Goal: Task Accomplishment & Management: Use online tool/utility

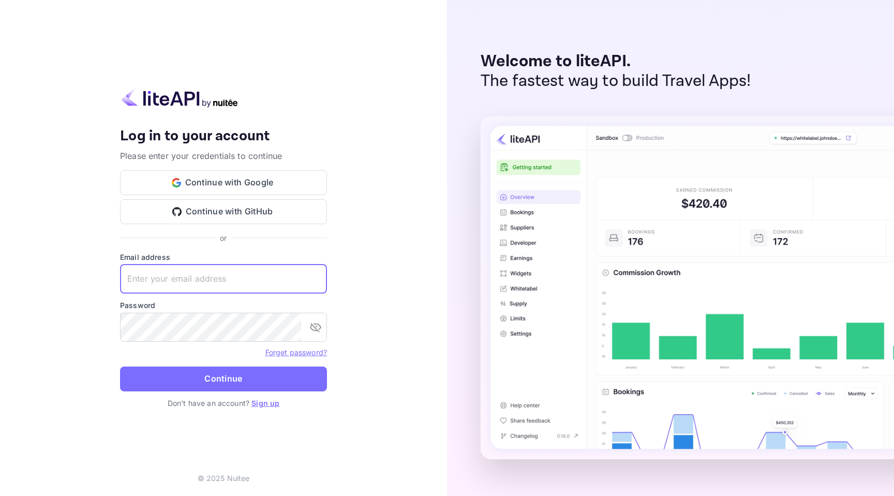
click at [234, 273] on input "text" at bounding box center [223, 278] width 207 height 29
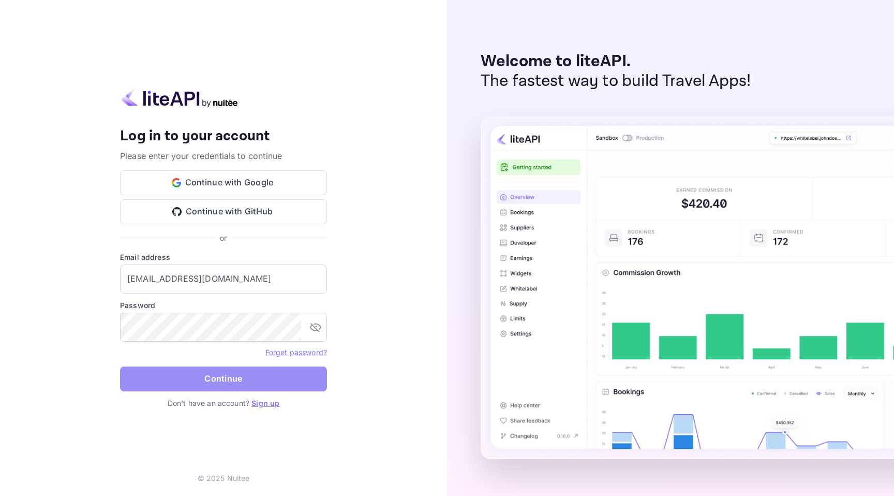
click at [285, 375] on button "Continue" at bounding box center [223, 378] width 207 height 25
click at [232, 276] on input "[EMAIL_ADDRESS][DOMAIN_NAME]" at bounding box center [223, 278] width 207 height 29
paste input "text"
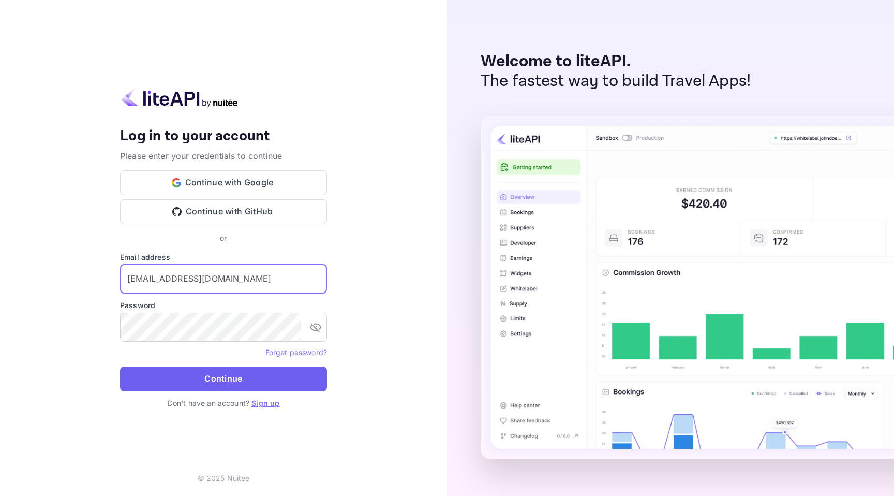
type input "[EMAIL_ADDRESS][DOMAIN_NAME]"
click at [241, 375] on button "Continue" at bounding box center [223, 378] width 207 height 25
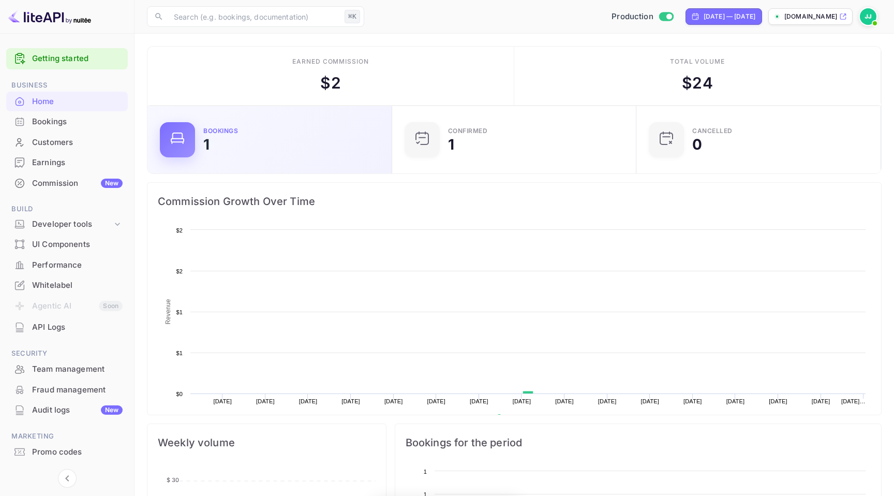
scroll to position [168, 239]
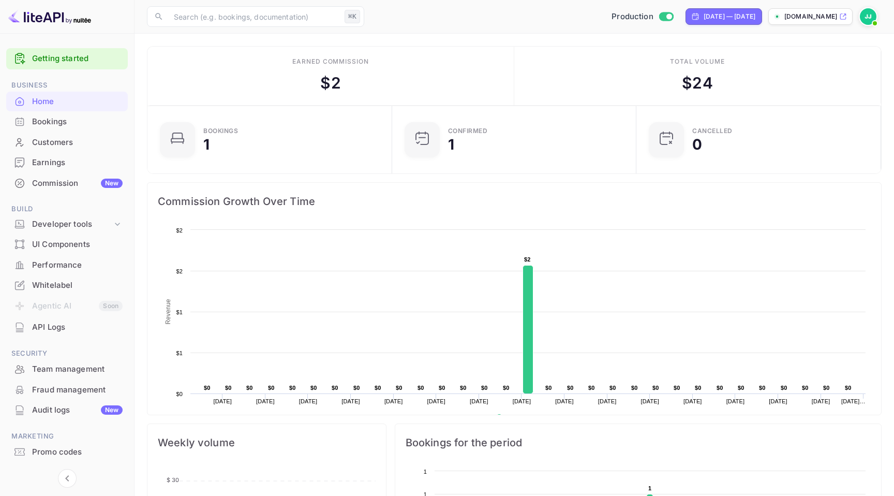
click at [62, 118] on div "Bookings" at bounding box center [77, 122] width 91 height 12
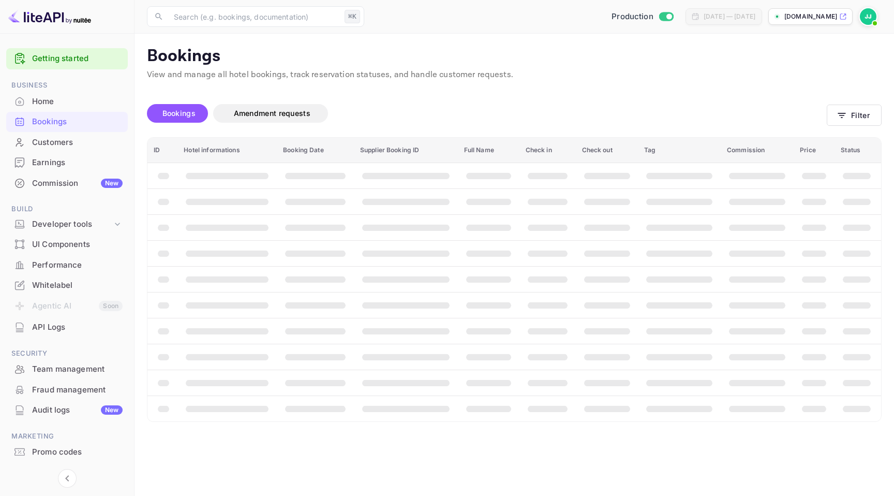
click at [66, 165] on div "Earnings" at bounding box center [77, 163] width 91 height 12
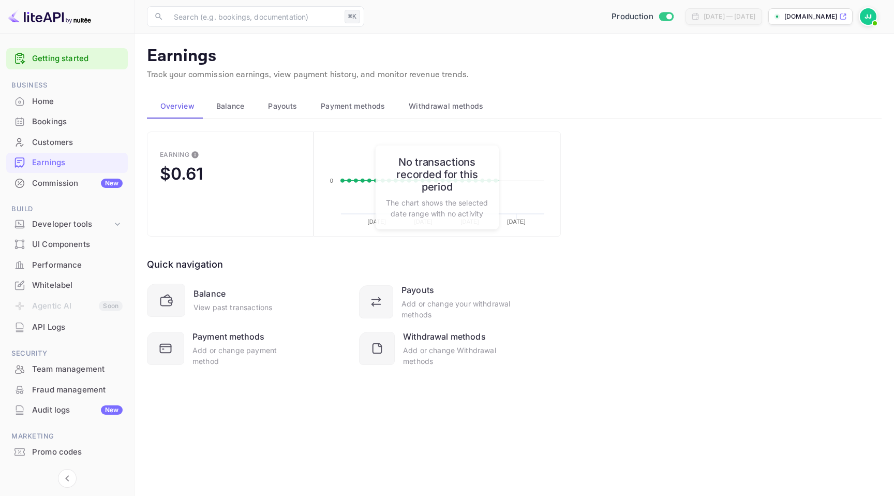
click at [71, 185] on div "Commission New" at bounding box center [77, 183] width 91 height 12
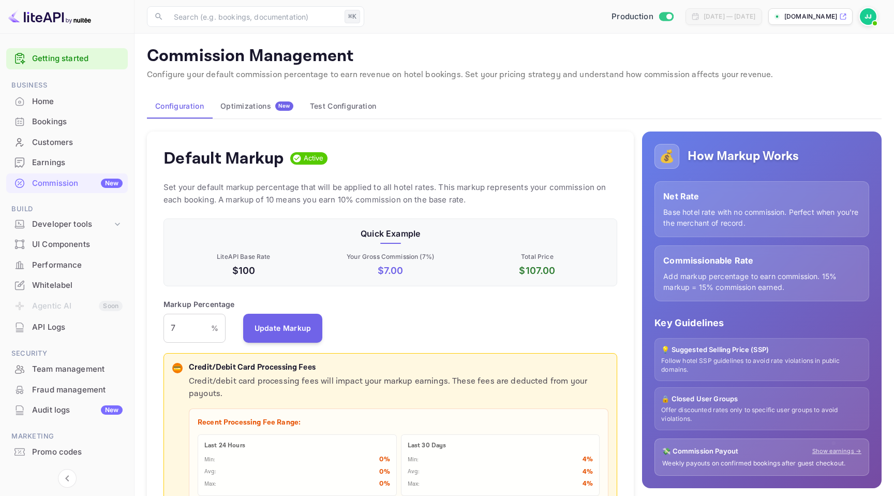
scroll to position [184, 454]
click at [188, 331] on input "7" at bounding box center [188, 328] width 48 height 29
type input "1"
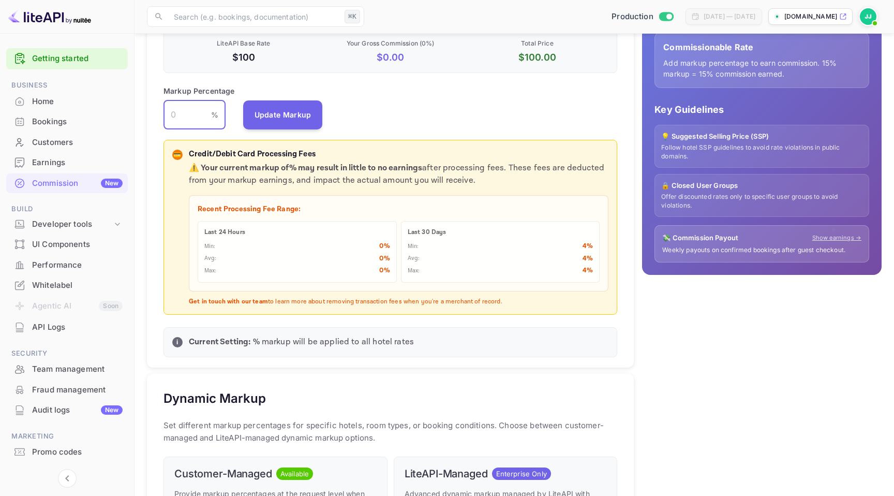
type input "1"
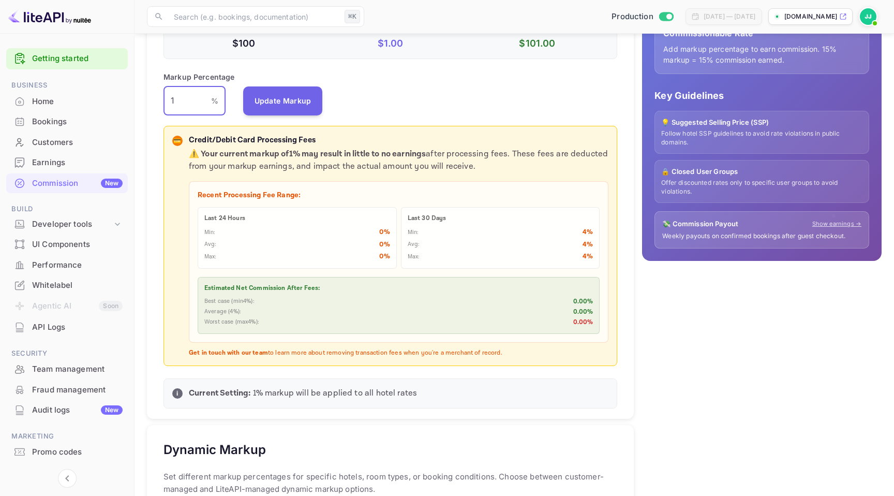
scroll to position [228, 0]
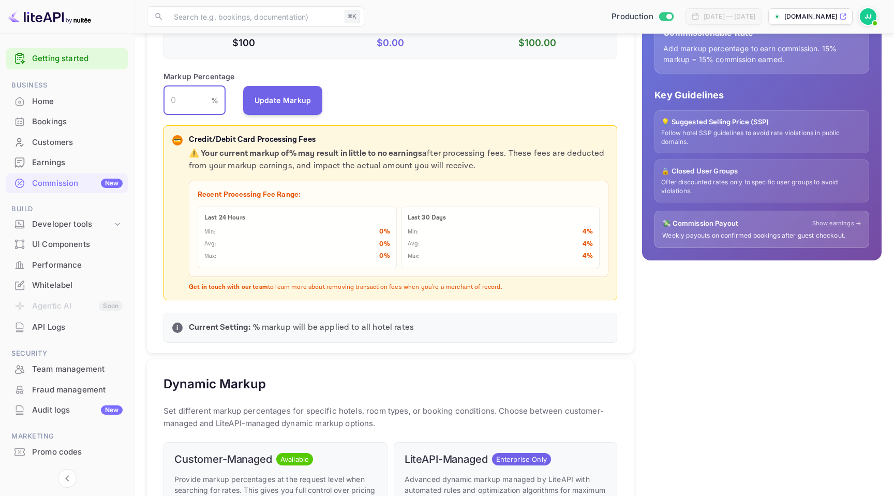
type input "1"
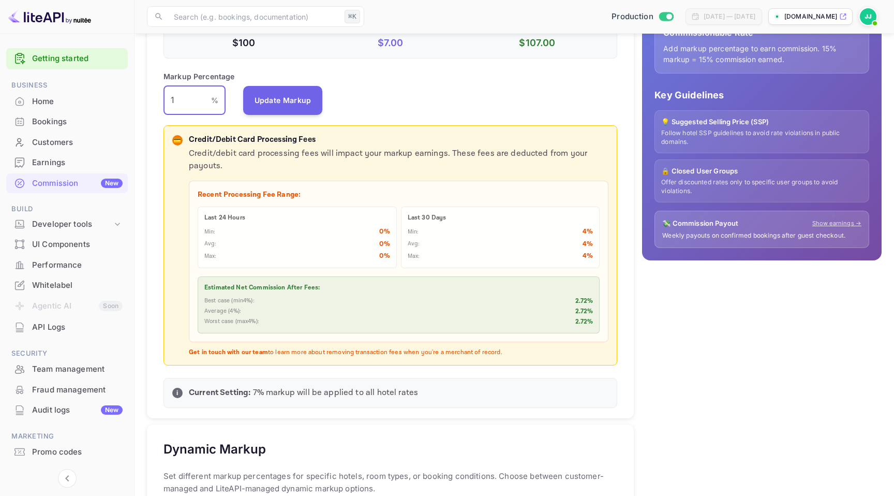
type input "10"
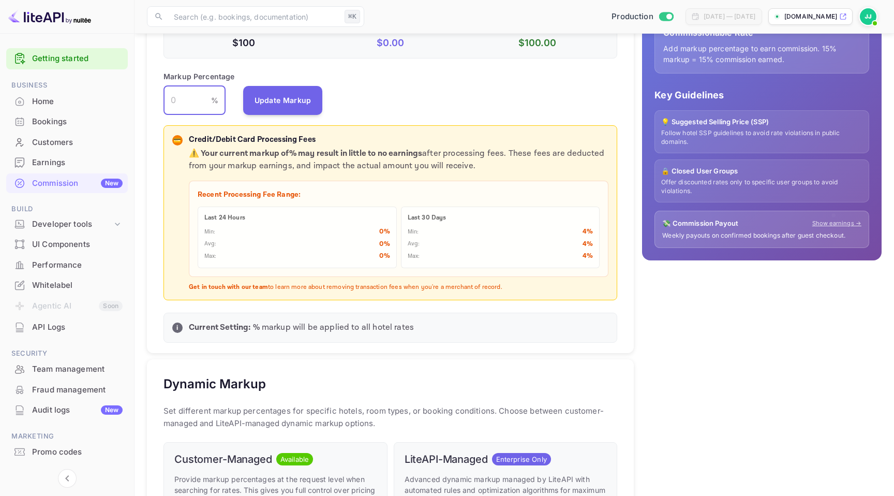
paste input "10"
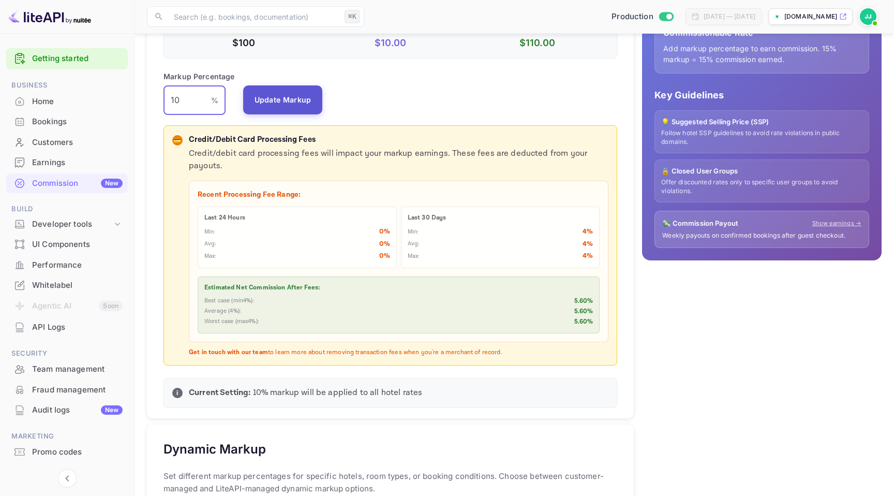
type input "10"
click at [301, 112] on button "Update Markup" at bounding box center [283, 99] width 80 height 29
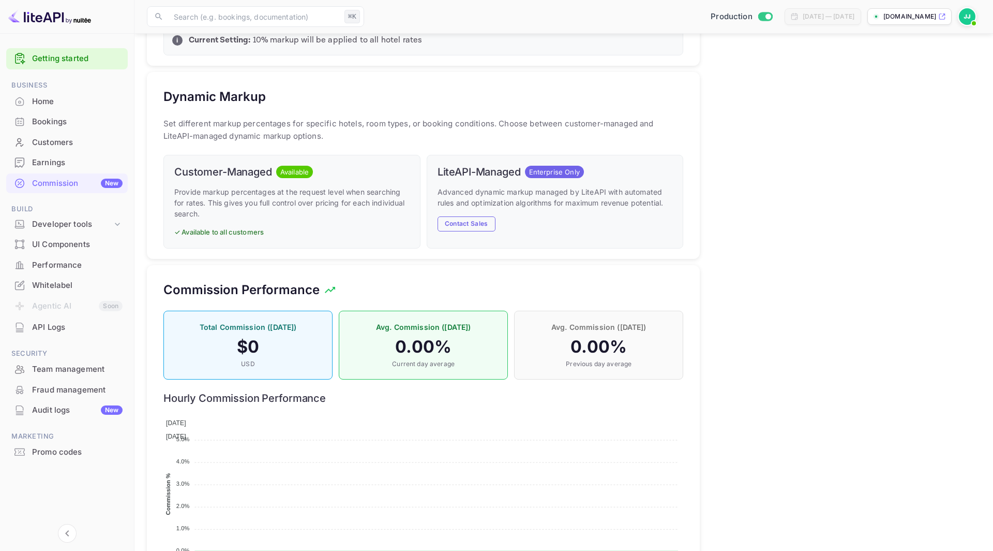
scroll to position [568, 0]
click at [278, 220] on div "Customer-Managed Available Provide markup percentages at the request level when…" at bounding box center [292, 201] width 257 height 94
click at [256, 232] on p "✓ Available to all customers" at bounding box center [291, 232] width 235 height 10
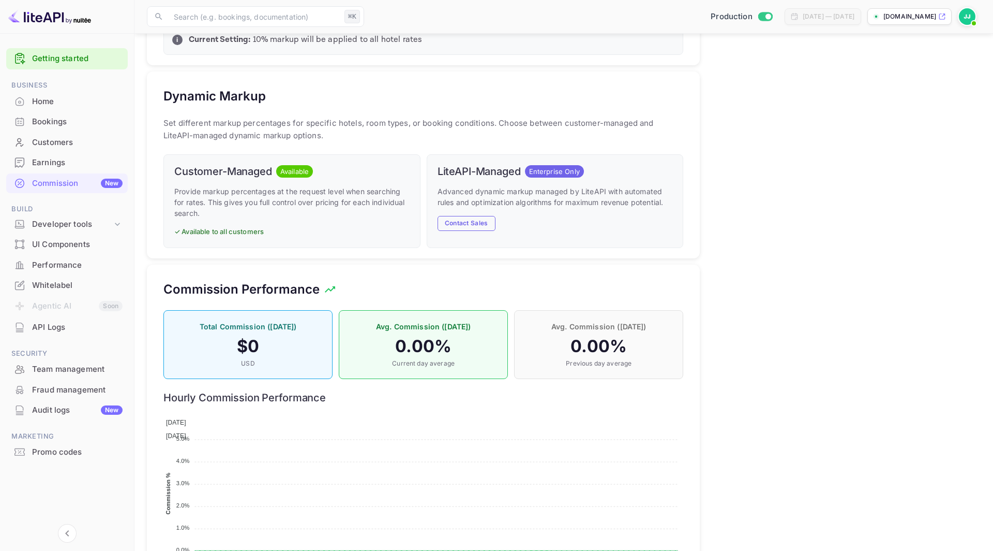
click at [277, 175] on div "Customer-Managed Available Provide markup percentages at the request level when…" at bounding box center [292, 201] width 257 height 94
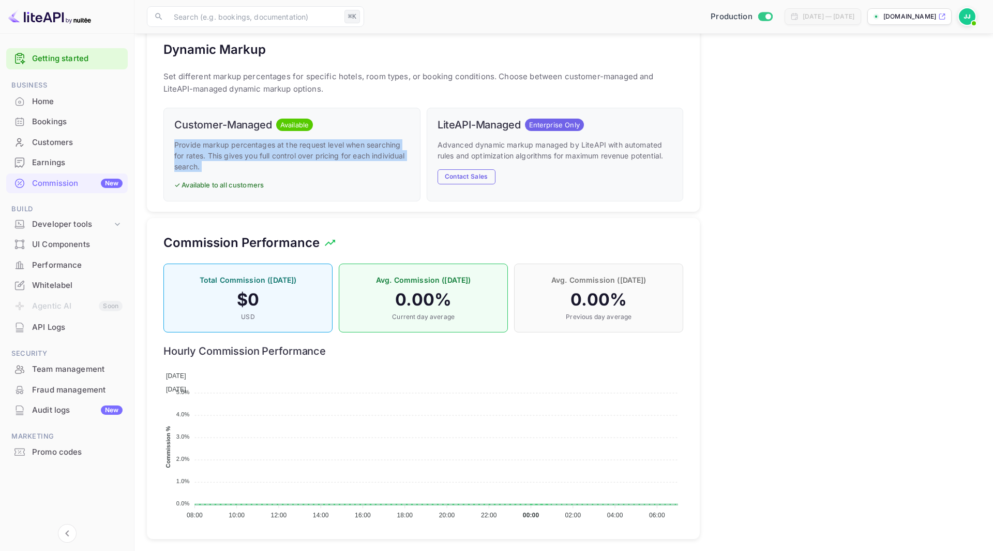
scroll to position [617, 0]
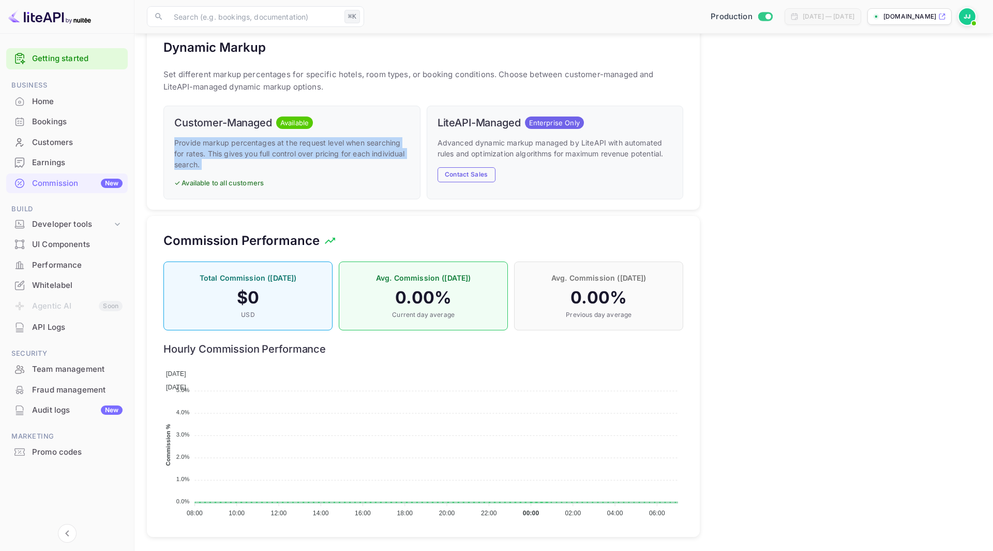
click at [78, 163] on div "Earnings" at bounding box center [77, 163] width 91 height 12
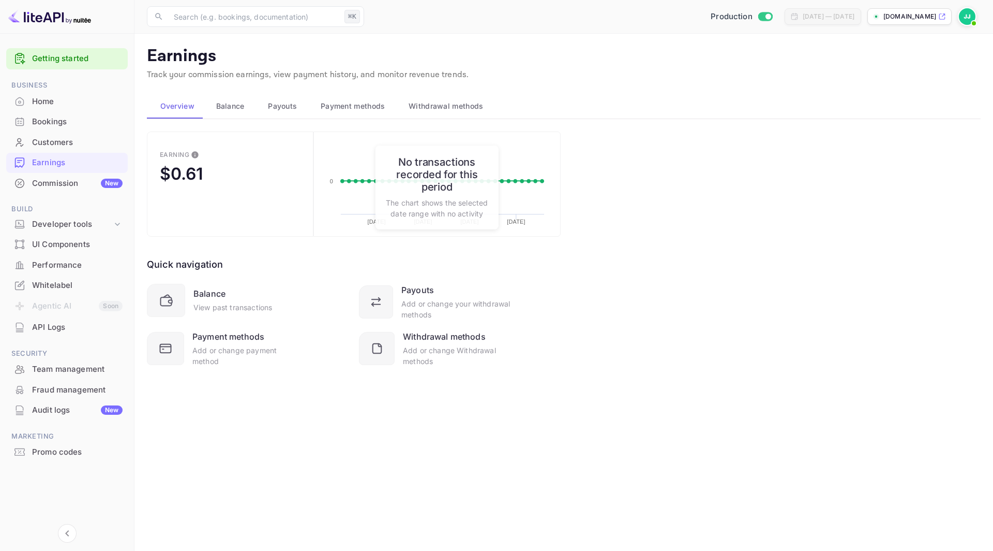
click at [73, 182] on div "Commission New" at bounding box center [77, 183] width 91 height 12
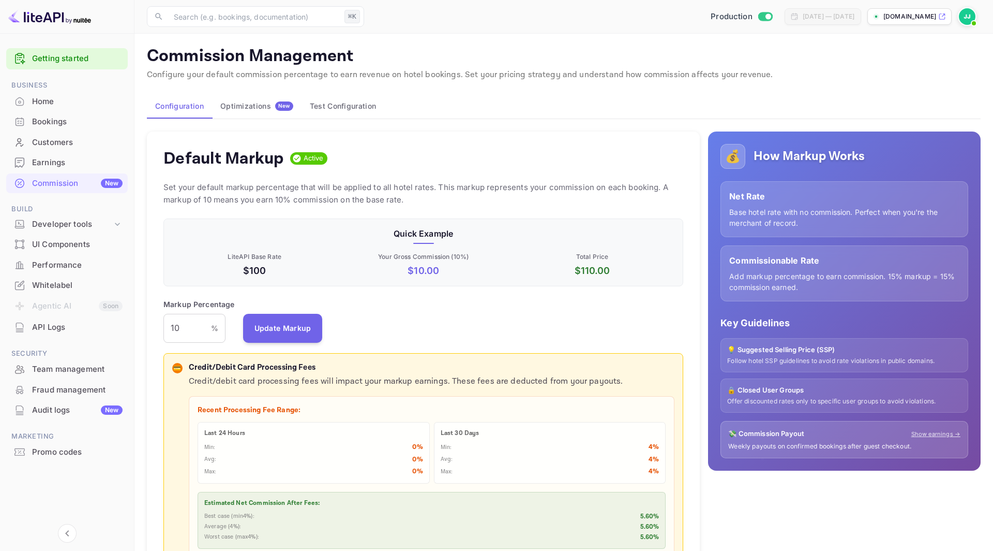
scroll to position [184, 520]
click at [81, 328] on div "API Logs" at bounding box center [77, 327] width 91 height 12
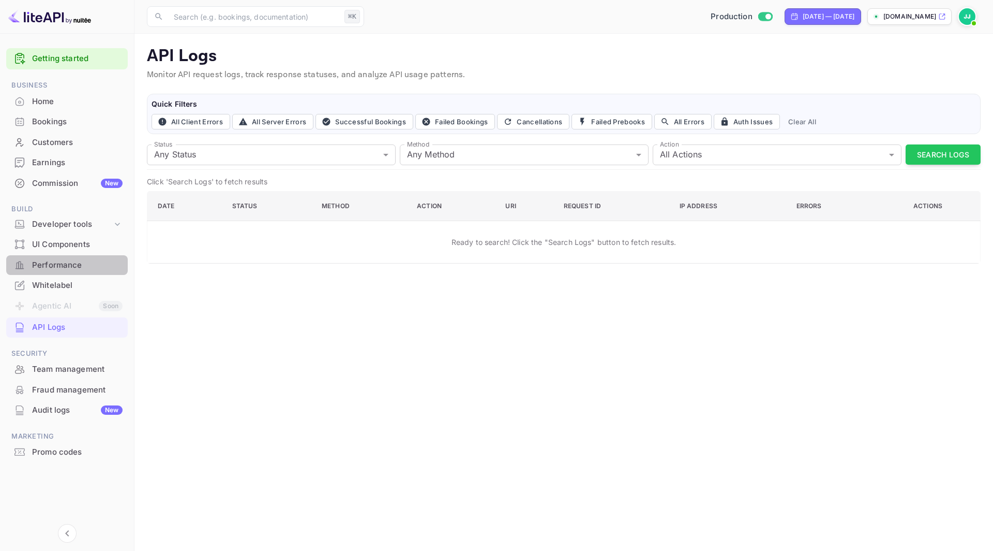
click at [75, 263] on div "Performance" at bounding box center [77, 265] width 91 height 12
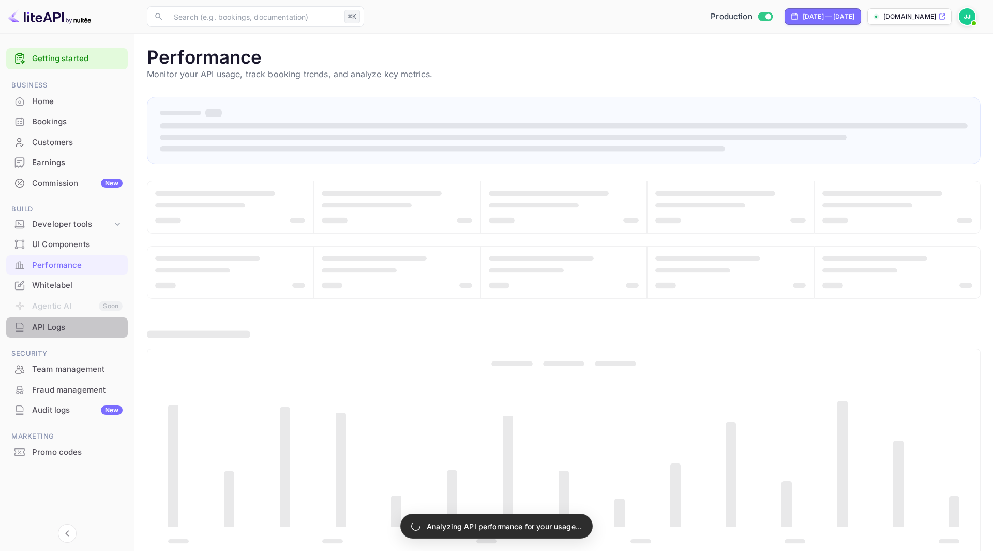
click at [74, 330] on div "API Logs" at bounding box center [77, 327] width 91 height 12
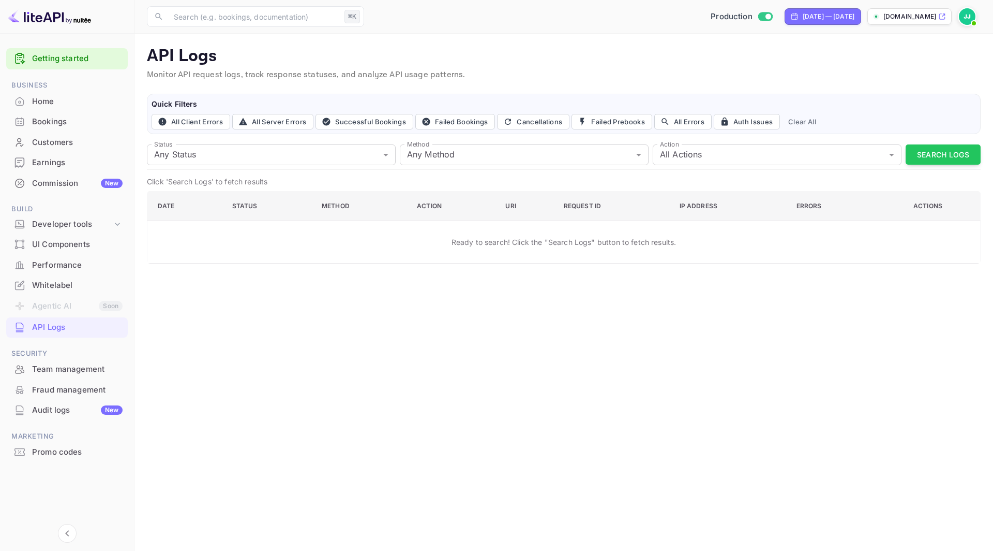
click at [82, 241] on div "UI Components" at bounding box center [77, 245] width 91 height 12
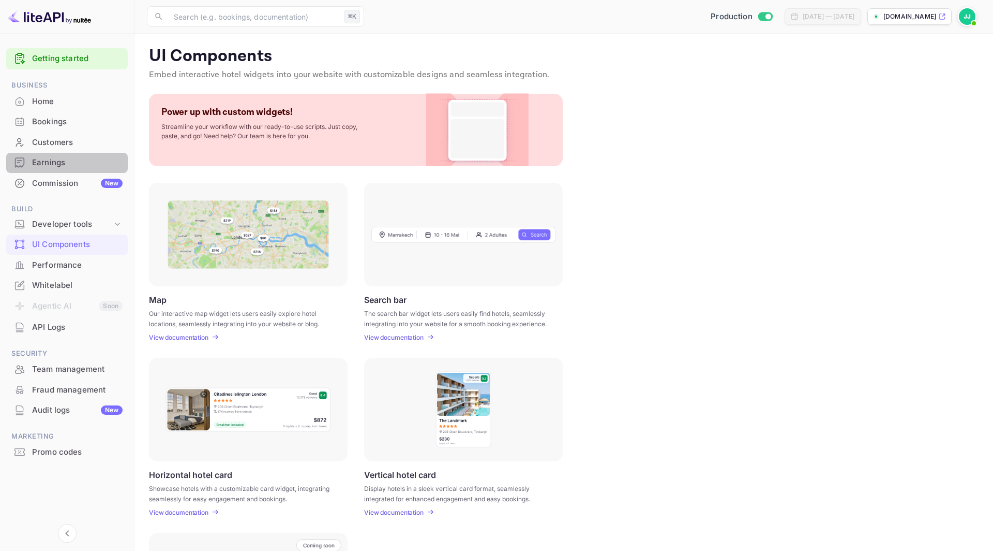
click at [71, 157] on div "Earnings" at bounding box center [77, 163] width 91 height 12
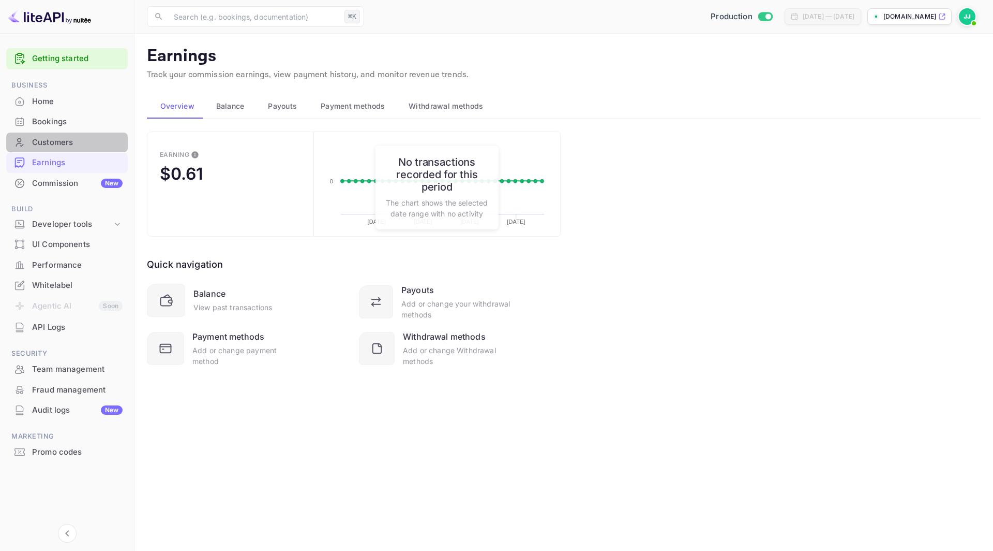
click at [76, 143] on div "Customers" at bounding box center [77, 143] width 91 height 12
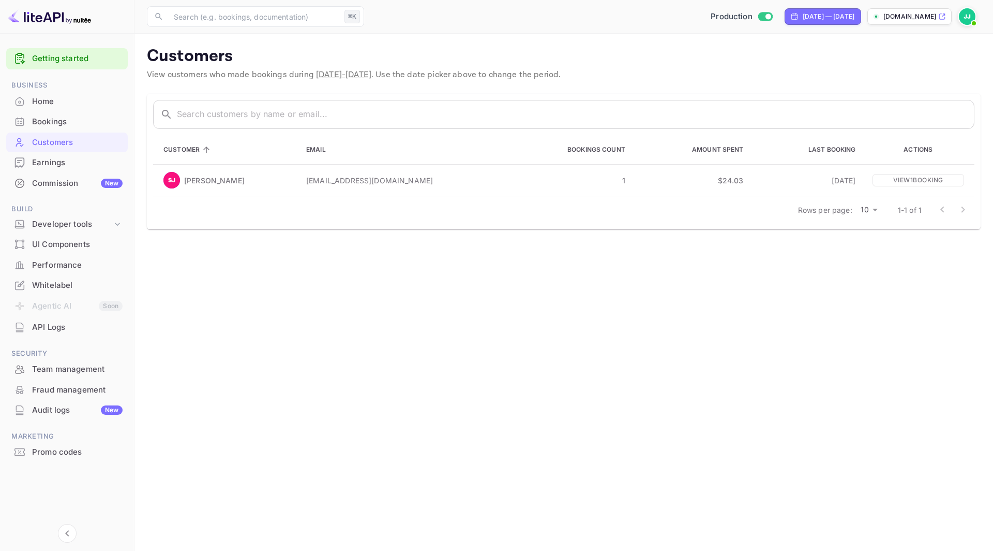
click at [72, 118] on div "Bookings" at bounding box center [77, 122] width 91 height 12
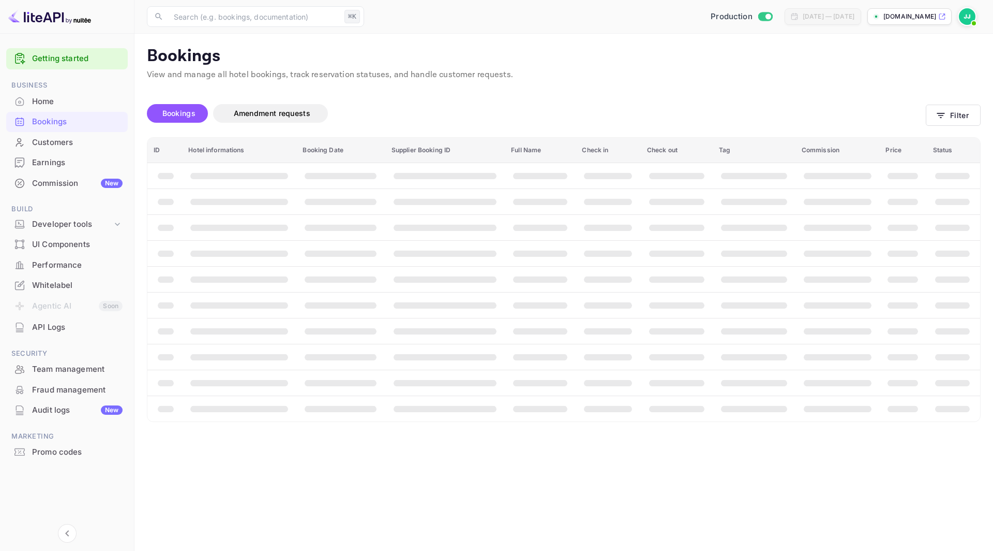
click at [84, 103] on div "Home" at bounding box center [77, 102] width 91 height 12
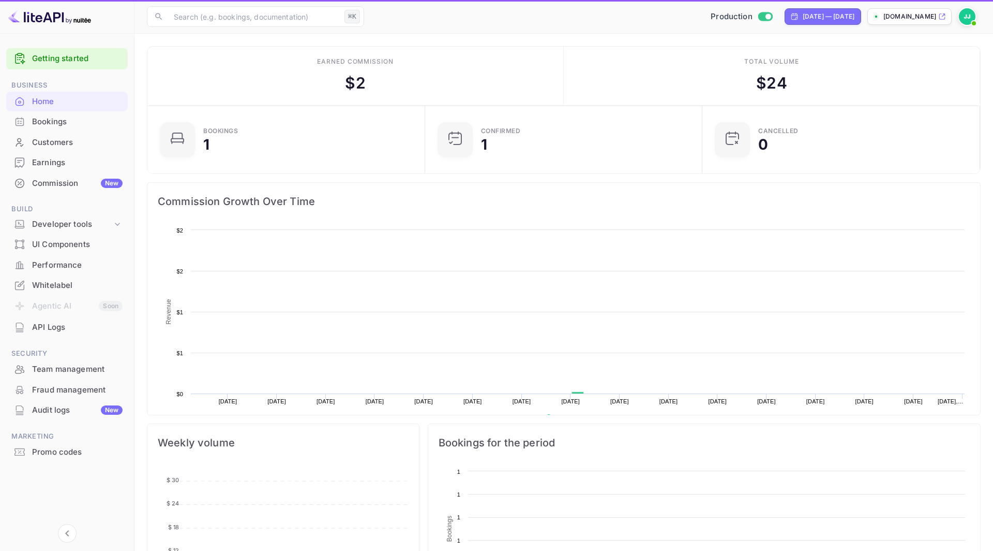
scroll to position [168, 272]
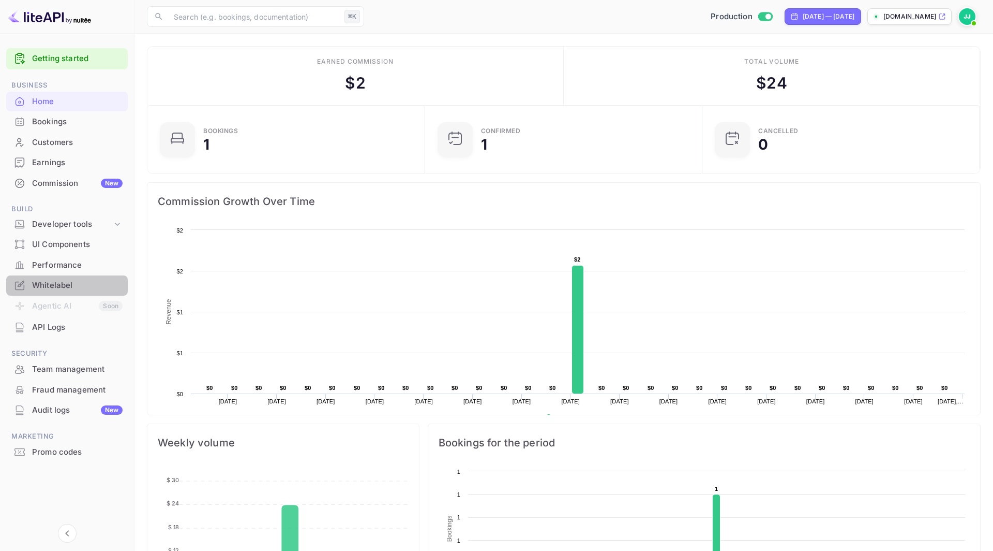
click at [67, 283] on div "Whitelabel" at bounding box center [77, 285] width 91 height 12
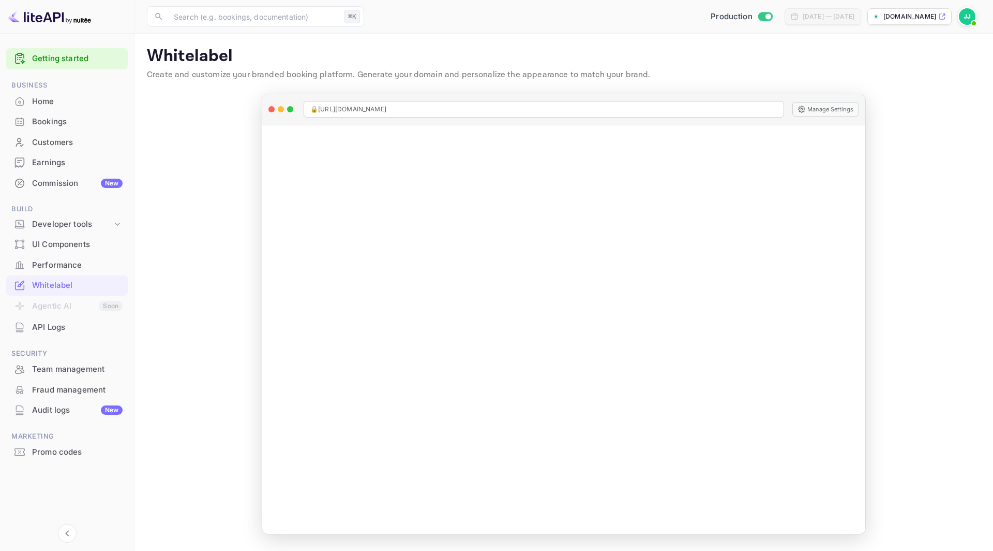
click at [72, 323] on div "API Logs" at bounding box center [77, 327] width 91 height 12
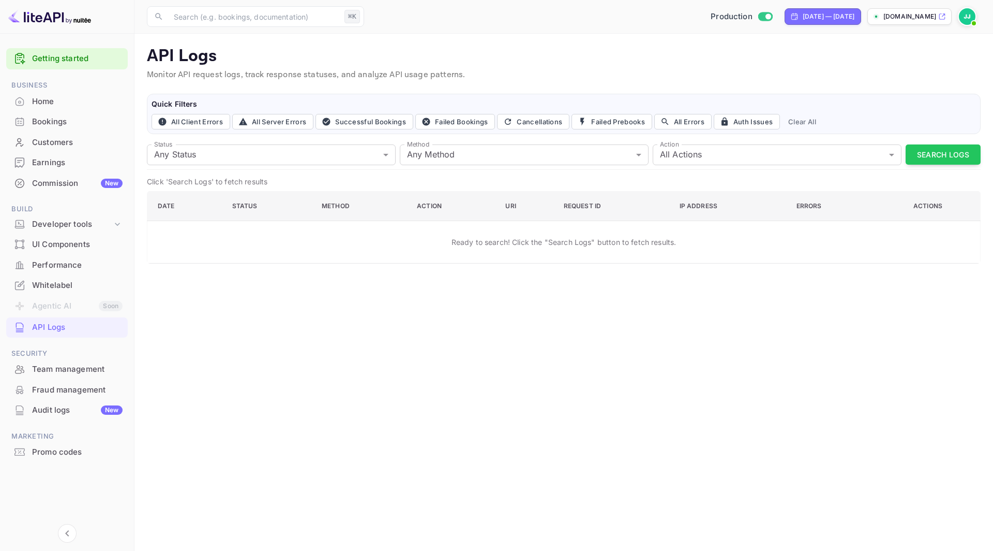
click at [75, 457] on div "Promo codes" at bounding box center [77, 452] width 91 height 12
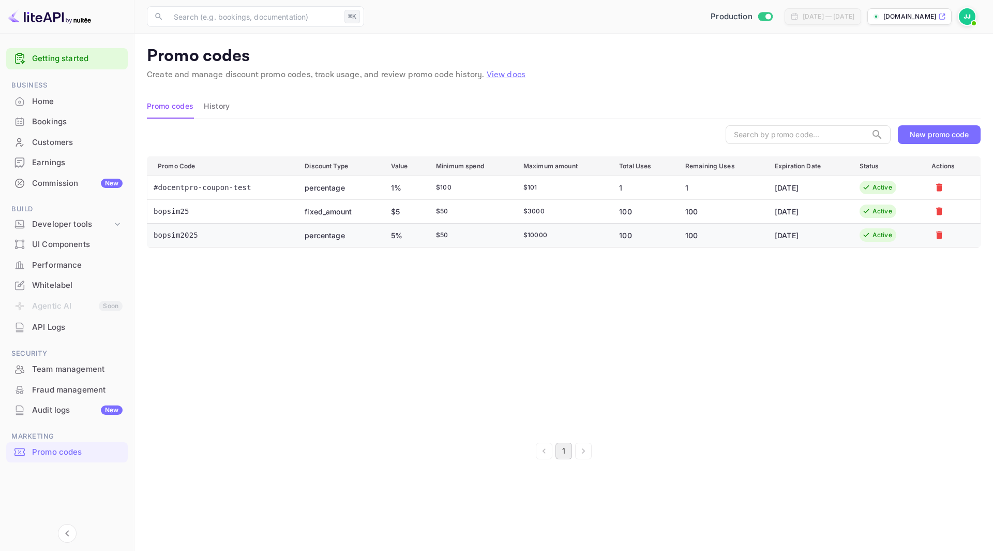
click at [890, 234] on div "Active" at bounding box center [883, 234] width 20 height 9
click at [399, 238] on td "5%" at bounding box center [406, 235] width 46 height 24
click at [184, 236] on td "bopsim2025" at bounding box center [222, 235] width 150 height 24
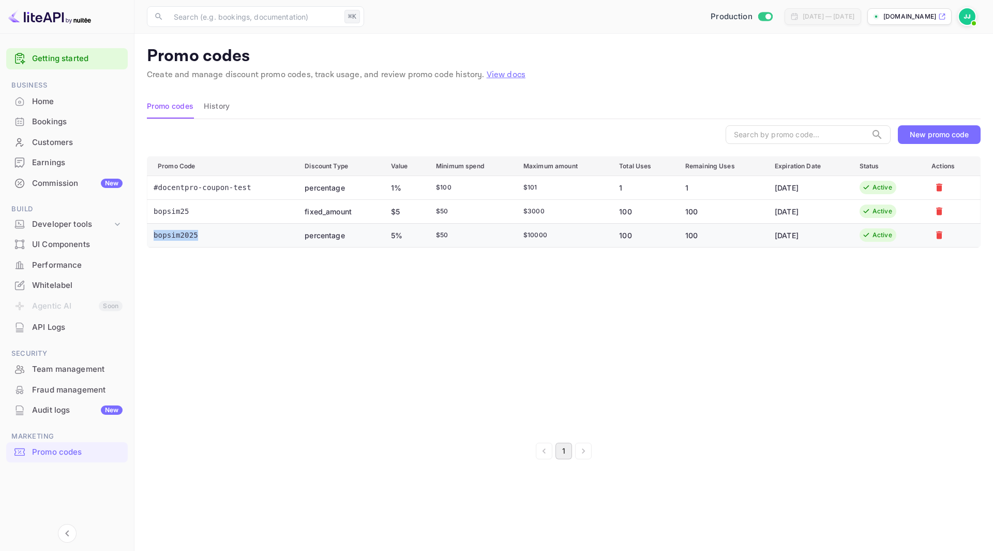
click at [184, 236] on td "bopsim2025" at bounding box center [222, 235] width 150 height 24
copy td "bopsim2025"
click at [894, 127] on button "New promo code" at bounding box center [939, 134] width 83 height 19
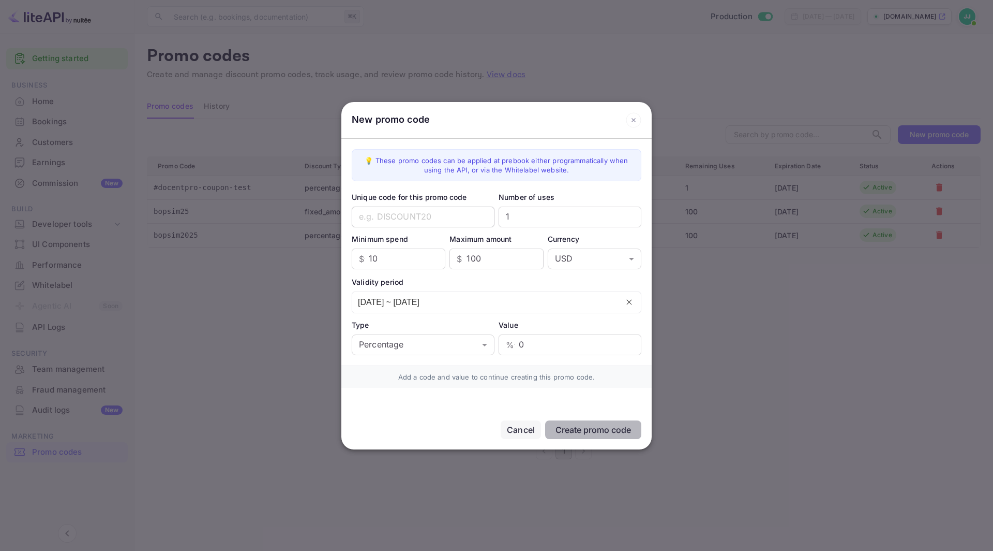
click at [469, 217] on input "text" at bounding box center [423, 216] width 143 height 21
paste input "rossmba2025"
type input "rossmba2025"
click at [536, 218] on input "1" at bounding box center [570, 216] width 143 height 21
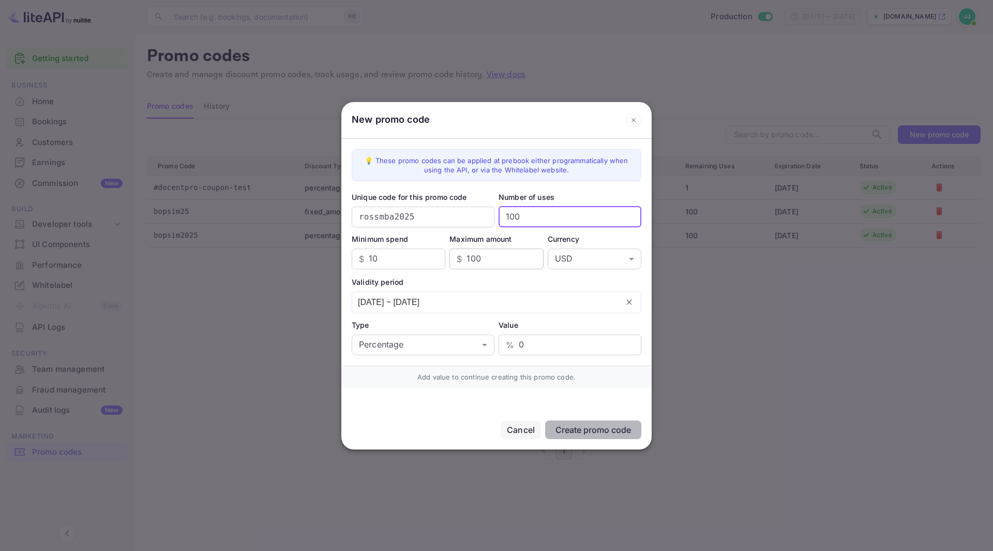
type input "100"
click at [514, 257] on input "100" at bounding box center [505, 258] width 77 height 21
type input "500"
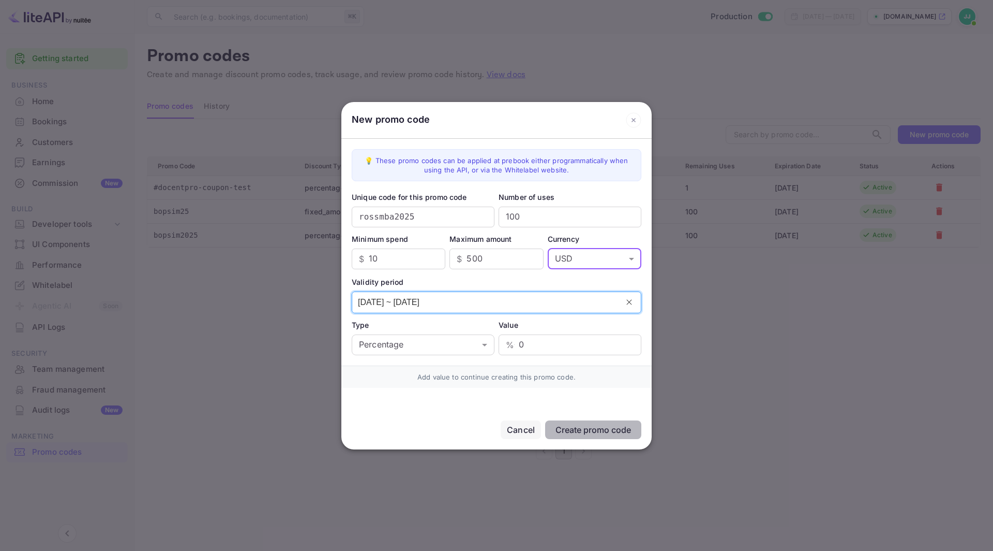
click at [538, 303] on input "[DATE] ~ [DATE]" at bounding box center [485, 302] width 266 height 21
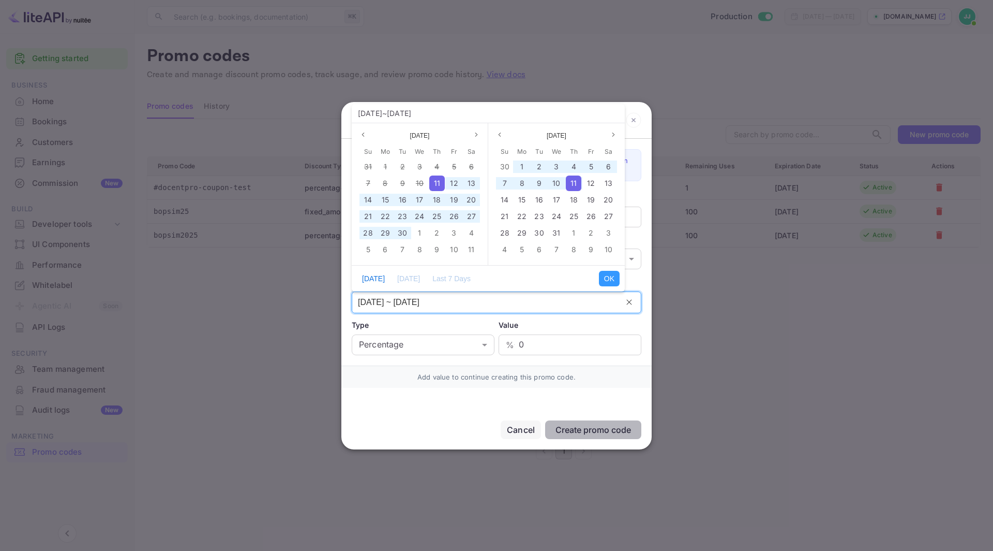
click at [448, 299] on input "[DATE] ~ [DATE]" at bounding box center [485, 302] width 266 height 21
click at [559, 229] on span "31" at bounding box center [557, 232] width 8 height 9
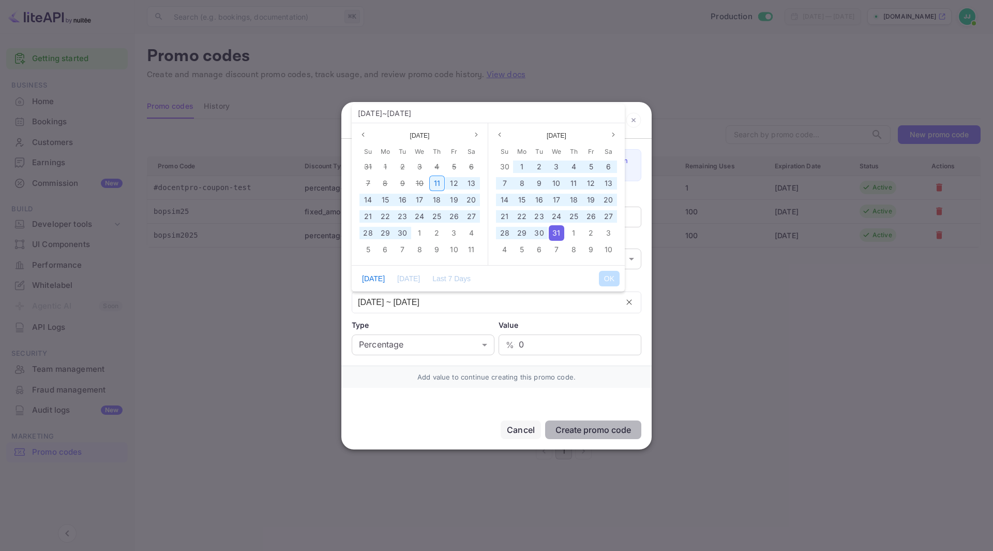
click at [438, 182] on span "11" at bounding box center [437, 183] width 6 height 9
click at [609, 274] on button "OK" at bounding box center [609, 279] width 21 height 16
type input "[DATE] ~ [DATE]"
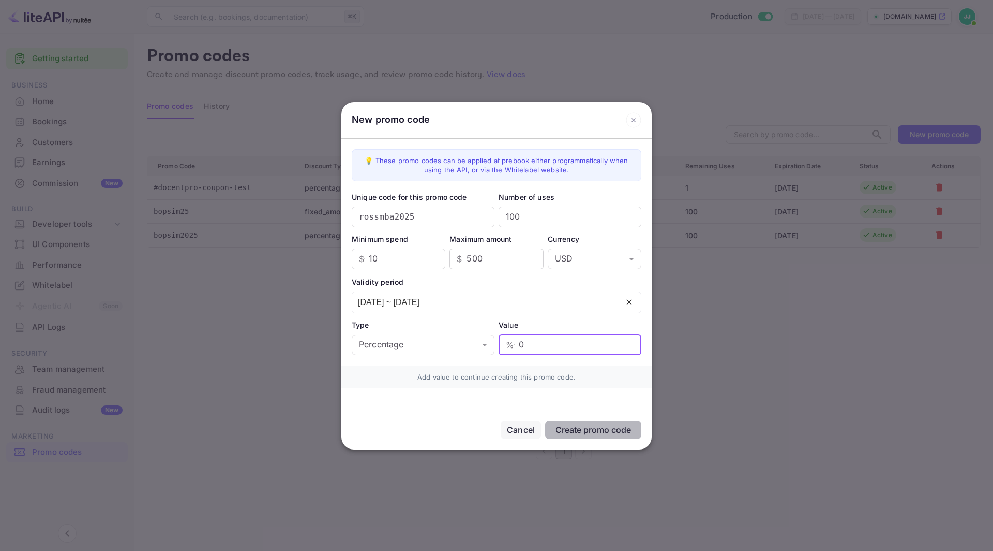
click at [531, 346] on input "0" at bounding box center [580, 344] width 123 height 21
type input "6"
type input "4"
type input "5"
click at [510, 257] on input "500" at bounding box center [505, 258] width 77 height 21
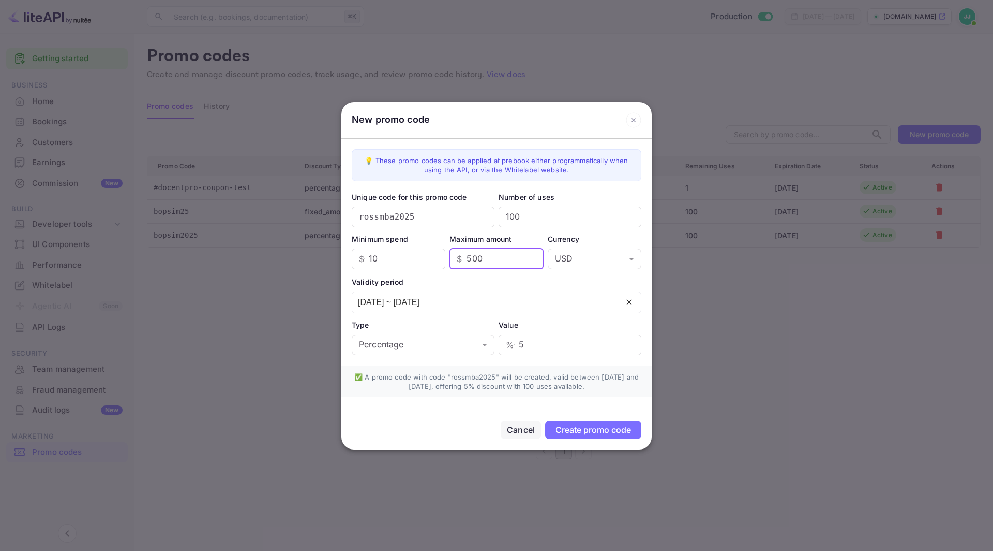
click at [510, 257] on input "500" at bounding box center [505, 258] width 77 height 21
click at [533, 256] on input "501" at bounding box center [505, 258] width 77 height 21
click at [533, 256] on input "502" at bounding box center [505, 258] width 77 height 21
click at [533, 256] on input "503" at bounding box center [505, 258] width 77 height 21
click at [533, 256] on input "504" at bounding box center [505, 258] width 77 height 21
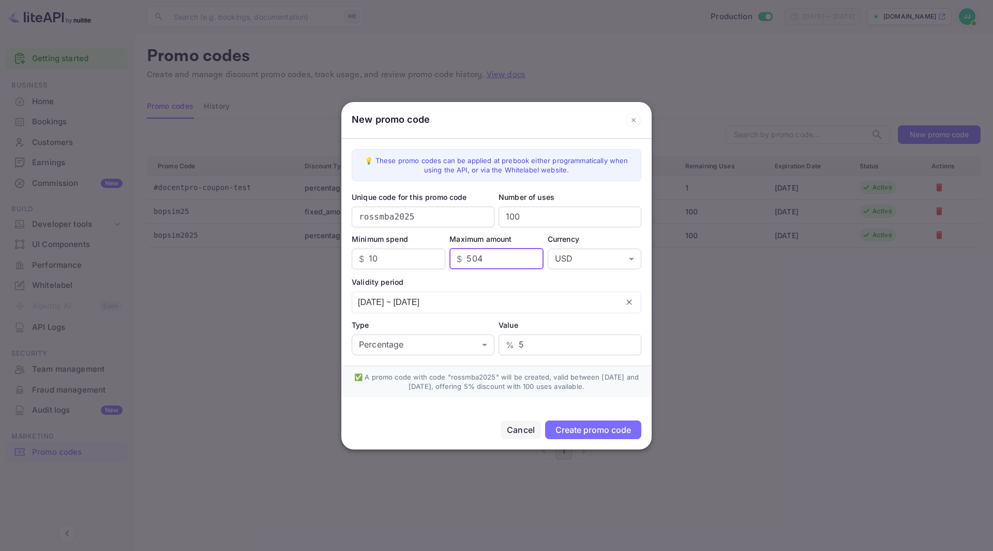
click at [494, 258] on input "504" at bounding box center [505, 258] width 77 height 21
type input "1000"
click at [502, 254] on input "1000" at bounding box center [505, 258] width 77 height 21
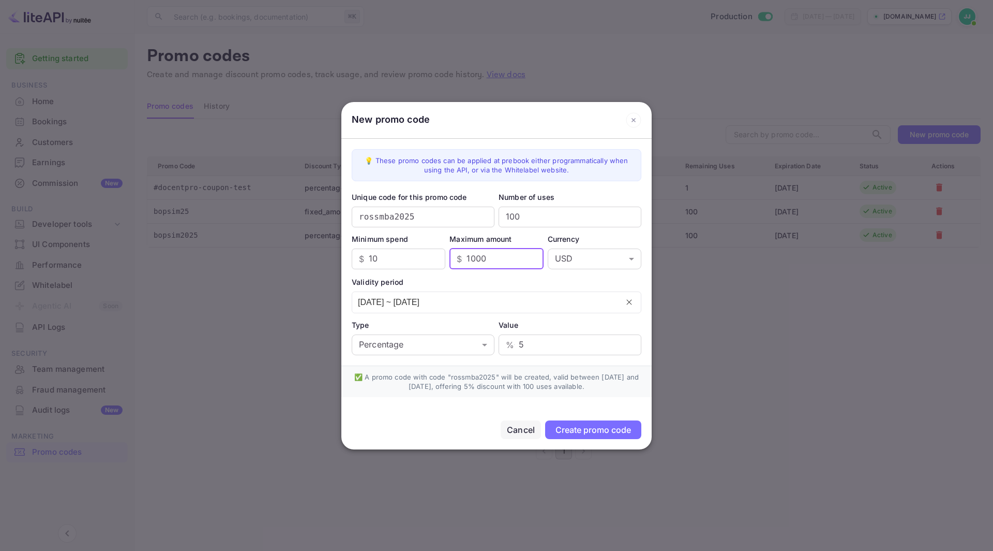
click at [502, 254] on input "1000" at bounding box center [505, 258] width 77 height 21
type input "3000"
click at [576, 429] on div "Create promo code" at bounding box center [594, 429] width 76 height 10
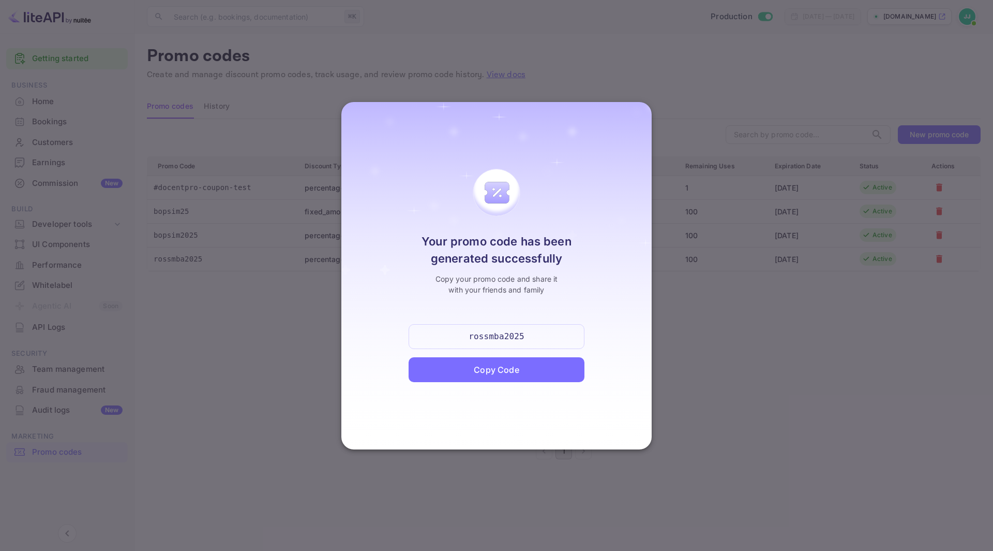
click at [530, 364] on div "Copy Code" at bounding box center [497, 369] width 176 height 25
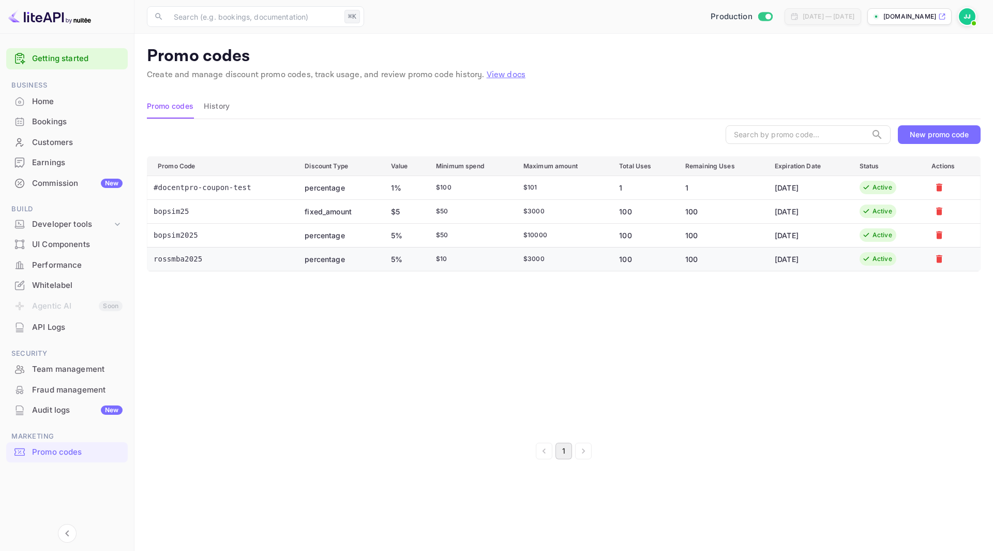
click at [189, 258] on td "rossmba2025" at bounding box center [222, 259] width 150 height 24
click at [281, 299] on div "Promo Code Discount Type Value Minimum spend Maximum amount Total Uses Remainin…" at bounding box center [564, 294] width 834 height 276
click at [578, 321] on div "Promo Code Discount Type Value Minimum spend Maximum amount Total Uses Remainin…" at bounding box center [564, 294] width 834 height 276
click at [635, 273] on div "Promo Code Discount Type Value Minimum spend Maximum amount Total Uses Remainin…" at bounding box center [564, 294] width 834 height 276
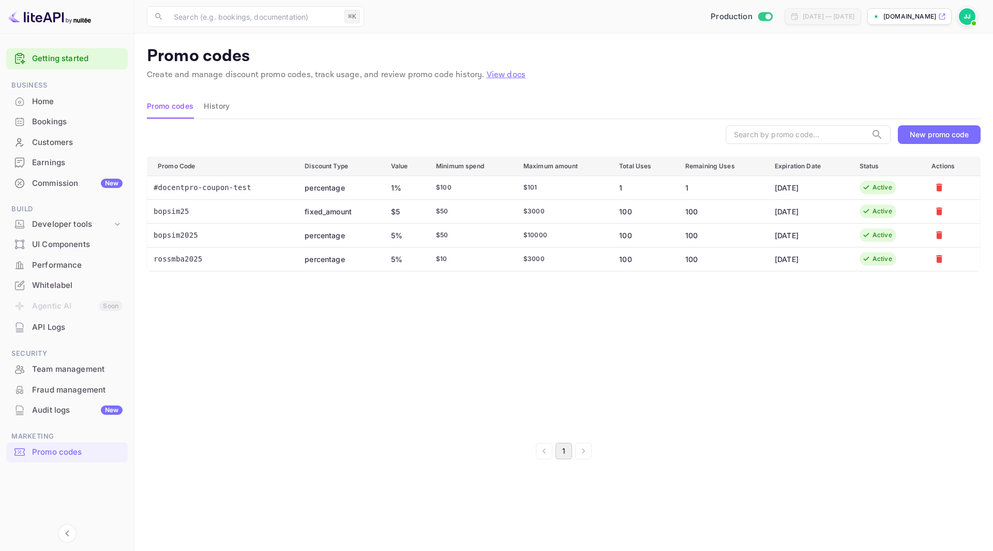
click at [894, 140] on button "New promo code" at bounding box center [939, 134] width 83 height 19
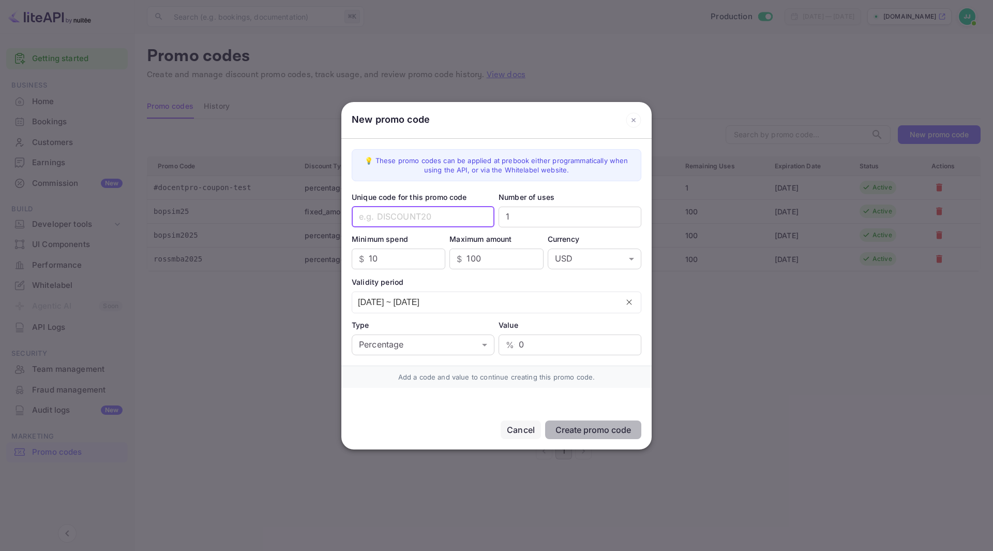
click at [450, 220] on input "text" at bounding box center [423, 216] width 143 height 21
type input "ㅊ"
type input "docentpro"
click at [408, 258] on input "10" at bounding box center [407, 258] width 77 height 21
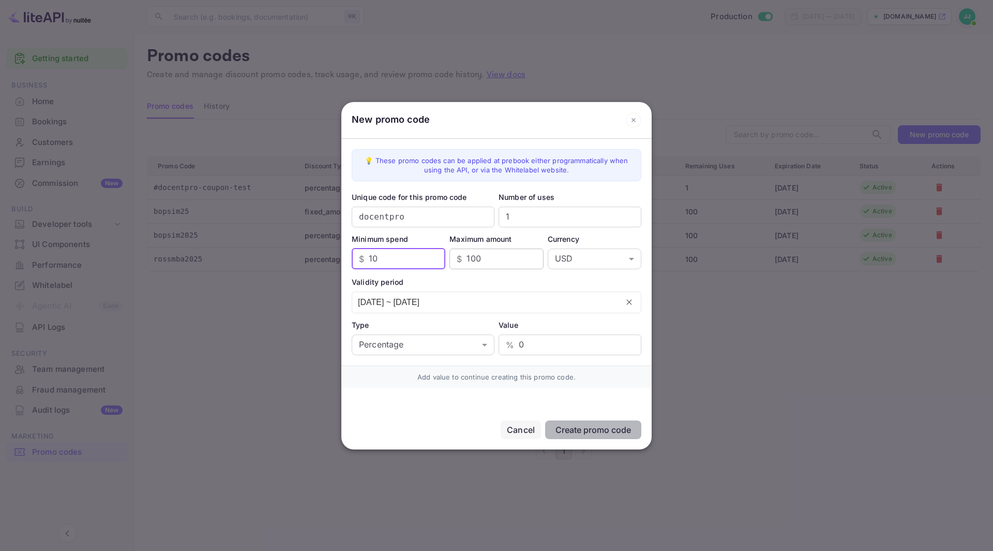
click at [473, 261] on input "100" at bounding box center [505, 258] width 77 height 21
type input "5"
click at [472, 250] on input "1000" at bounding box center [505, 258] width 77 height 21
type input "3000"
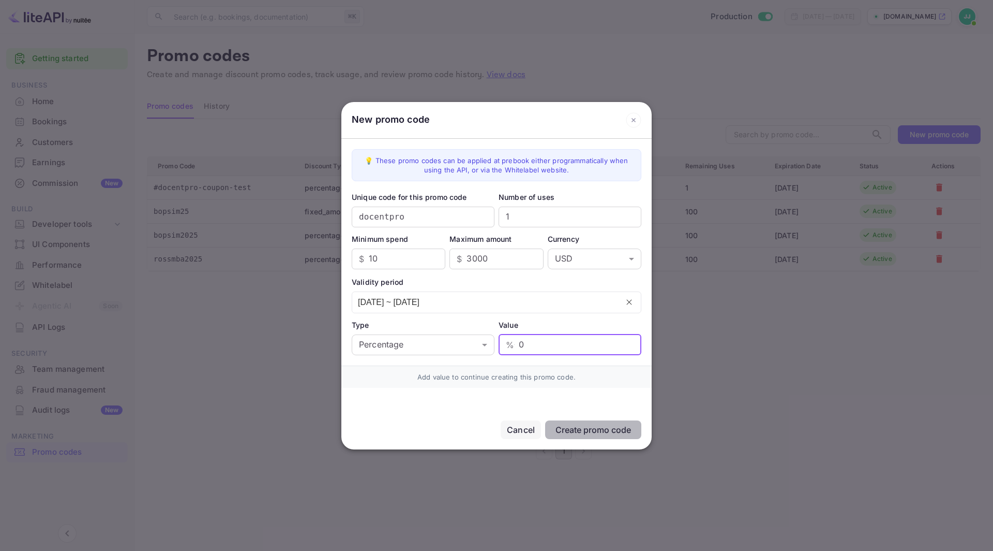
click at [535, 344] on input "0" at bounding box center [580, 344] width 123 height 21
type input "4"
type input "5"
type input "7"
type input "5"
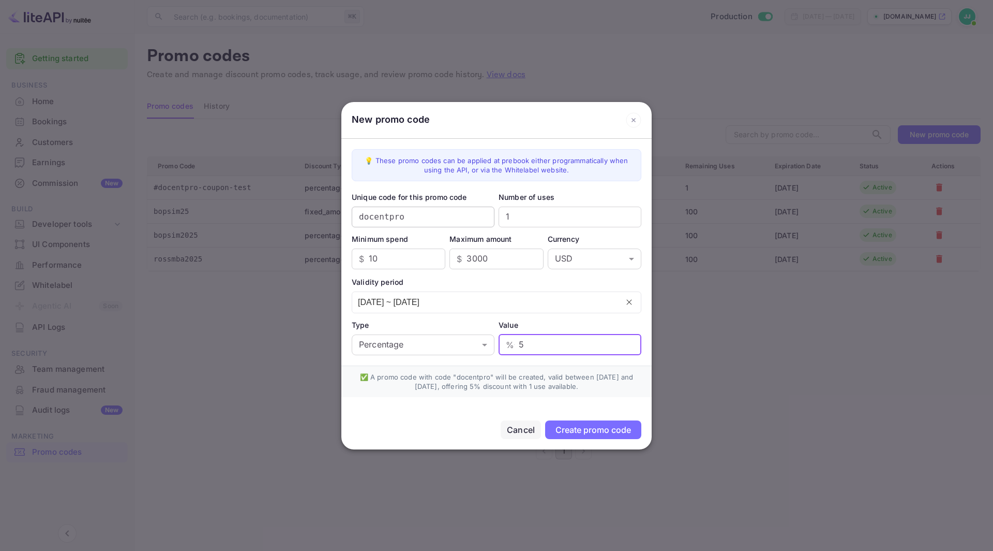
click at [464, 221] on input "docentpro" at bounding box center [423, 216] width 143 height 21
type input "docentpro2025"
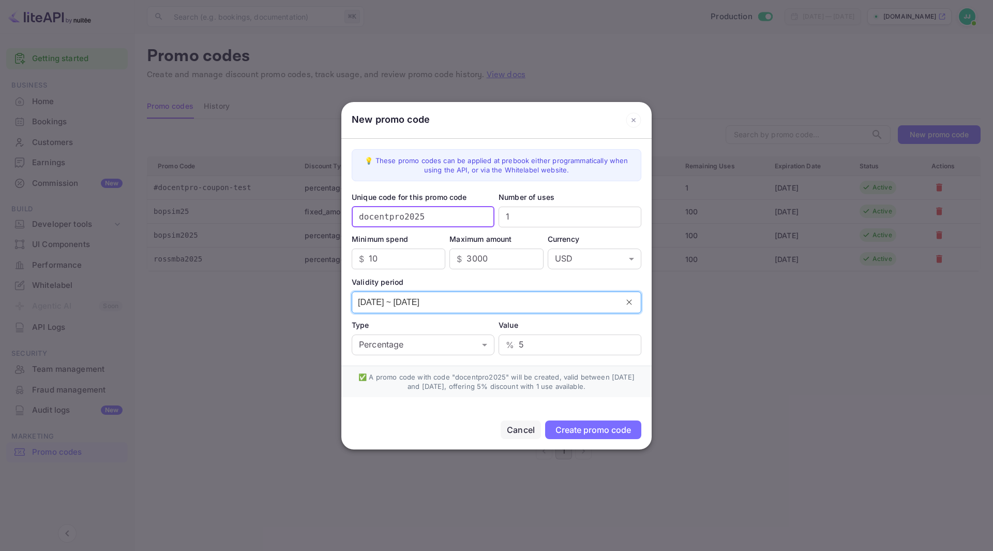
click at [558, 300] on input "[DATE] ~ [DATE]" at bounding box center [485, 302] width 266 height 21
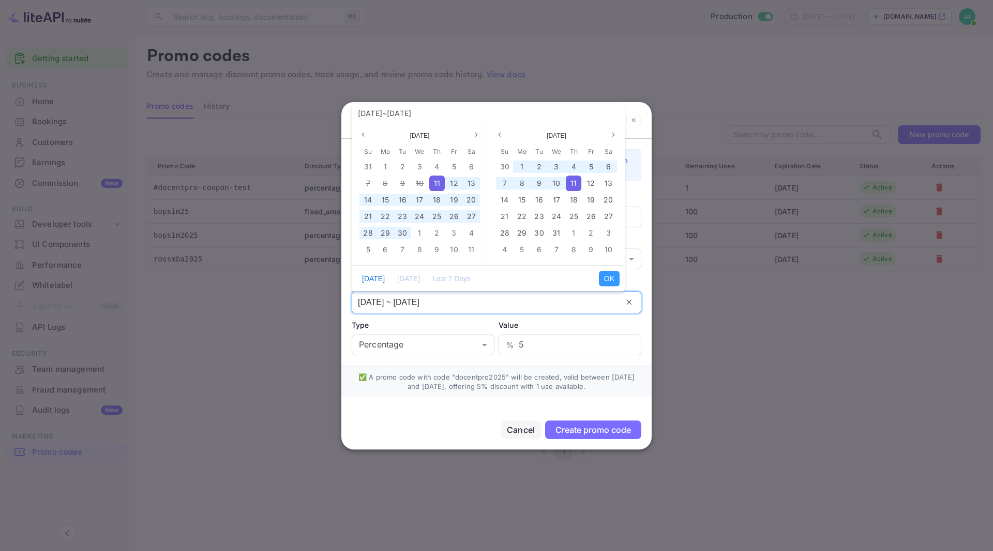
click at [437, 183] on span "11" at bounding box center [437, 183] width 6 height 9
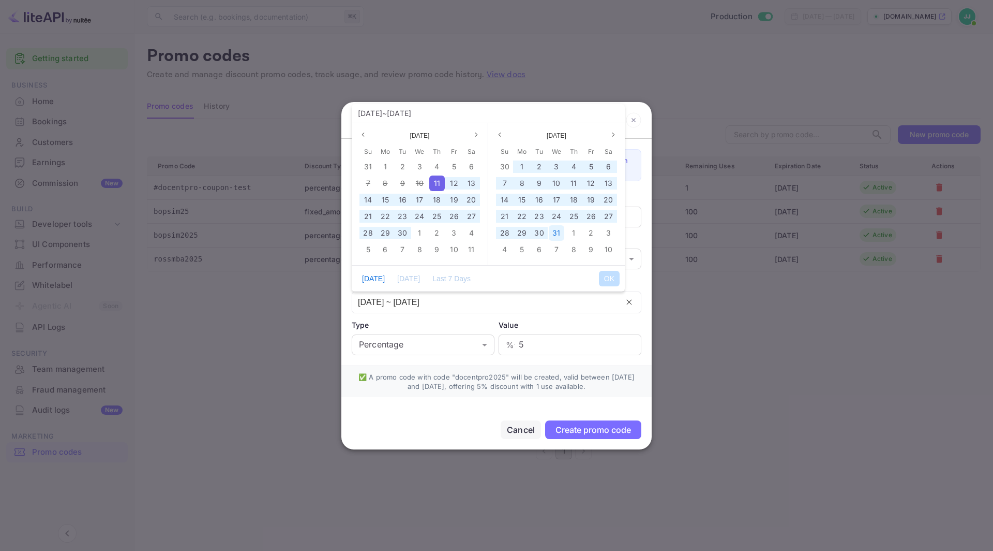
click at [557, 232] on span "31" at bounding box center [557, 232] width 8 height 9
click at [607, 271] on button "OK" at bounding box center [609, 279] width 21 height 16
type input "[DATE] ~ [DATE]"
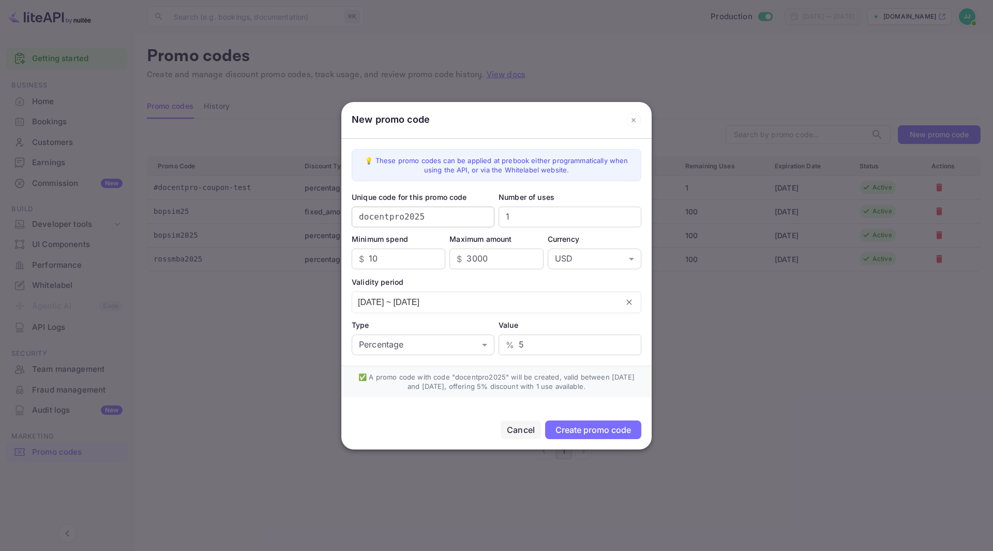
click at [440, 214] on input "docentpro2025" at bounding box center [423, 216] width 143 height 21
click at [572, 435] on button "Create promo code" at bounding box center [593, 429] width 96 height 19
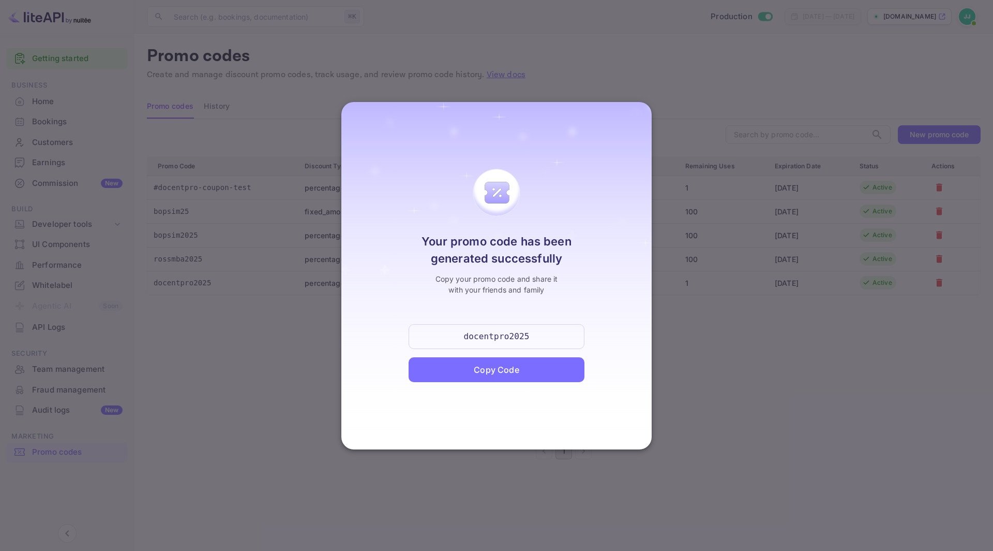
click at [497, 367] on div "Copy Code" at bounding box center [496, 369] width 45 height 12
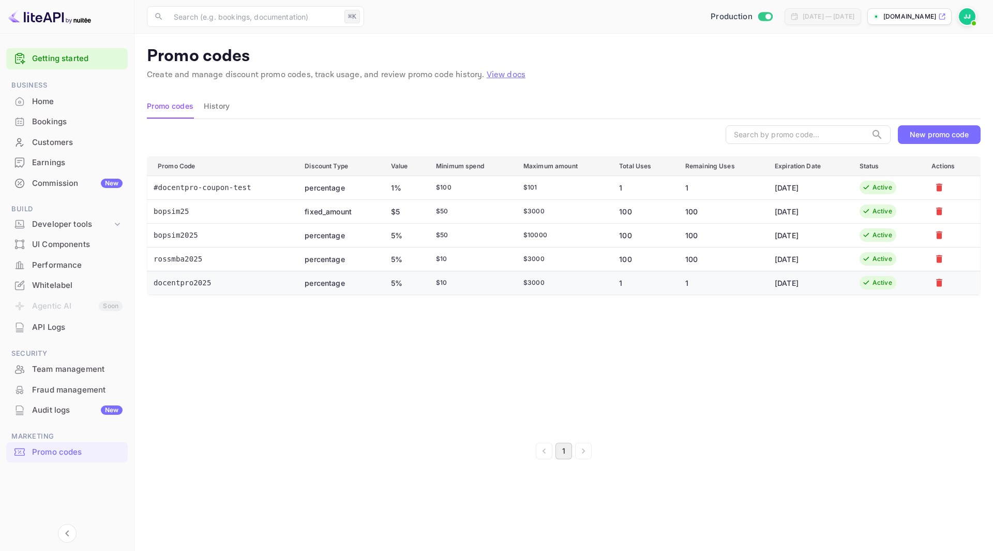
click at [179, 282] on td "docentpro2025" at bounding box center [222, 283] width 150 height 24
click at [181, 256] on td "rossmba2025" at bounding box center [222, 259] width 150 height 24
copy td "rossmba2025"
